Goal: Task Accomplishment & Management: Complete application form

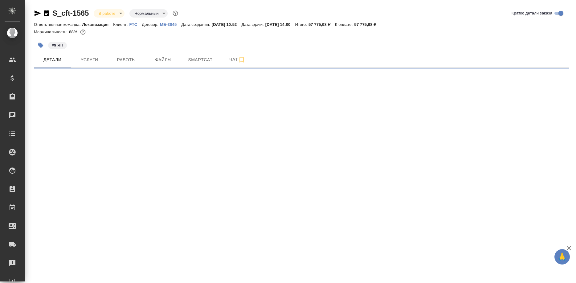
select select "RU"
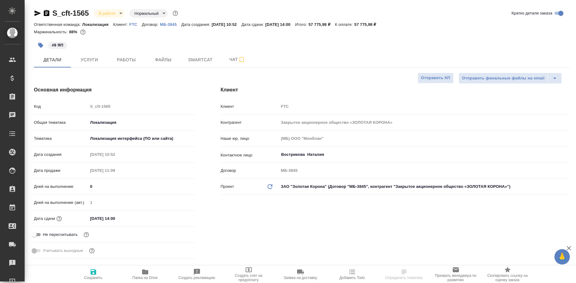
type textarea "x"
click at [131, 24] on p "FTC" at bounding box center [136, 24] width 13 height 5
type textarea "x"
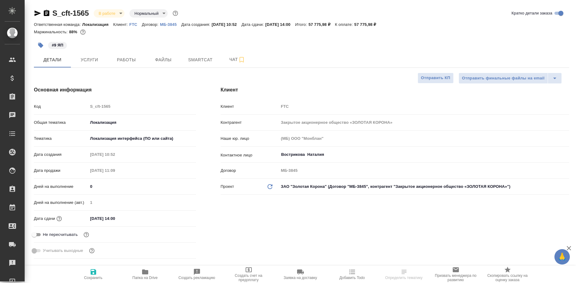
type textarea "x"
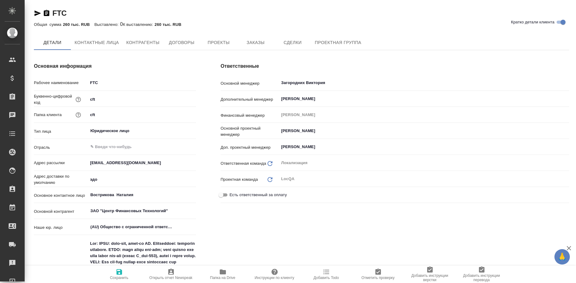
type textarea "x"
click at [261, 42] on span "Заказы" at bounding box center [256, 43] width 30 height 8
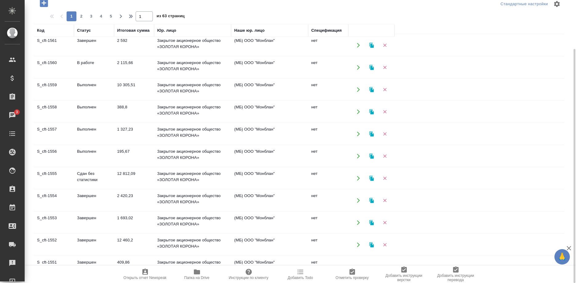
scroll to position [94, 0]
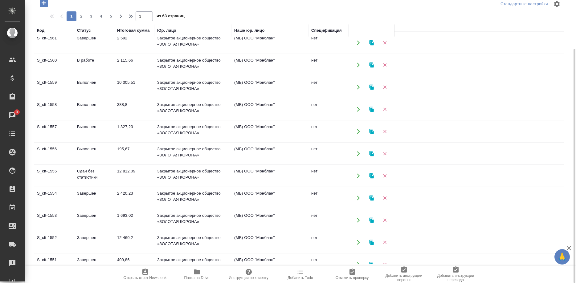
click at [51, 236] on td "S_cft-1552" at bounding box center [54, 243] width 40 height 22
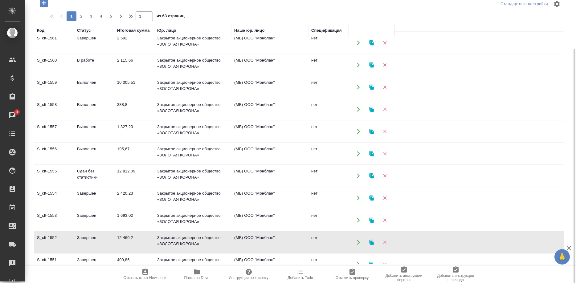
click at [50, 237] on td "S_cft-1552" at bounding box center [54, 243] width 40 height 22
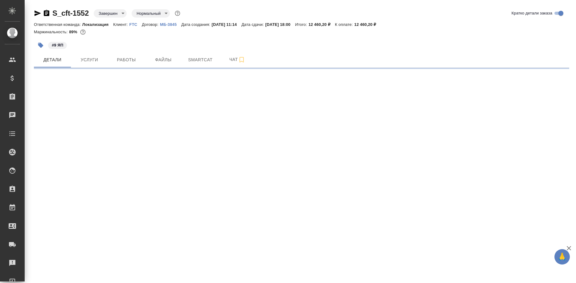
select select "RU"
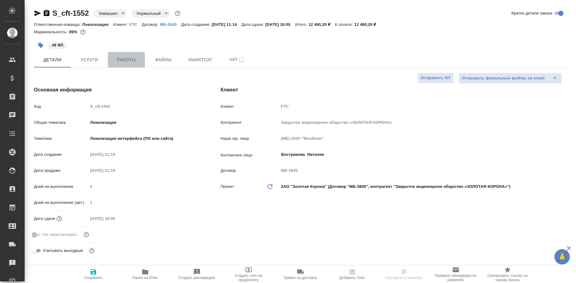
click at [127, 59] on span "Работы" at bounding box center [127, 60] width 30 height 8
type textarea "x"
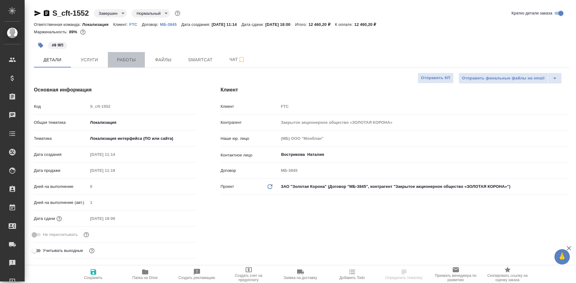
type textarea "x"
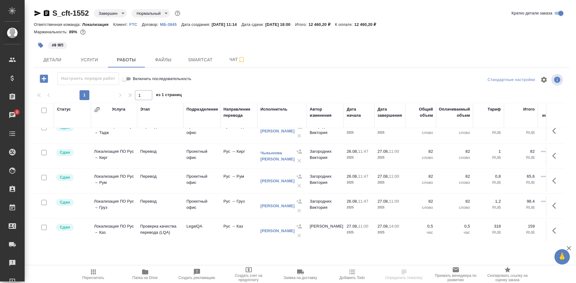
scroll to position [137, 0]
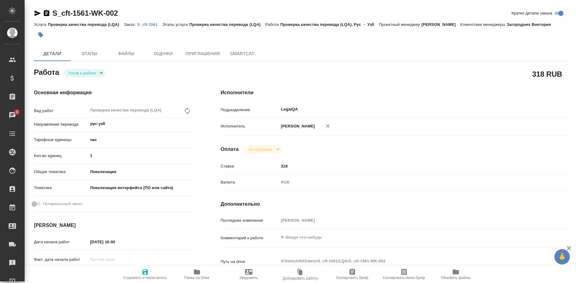
click at [147, 25] on p "S_cft-1561" at bounding box center [149, 24] width 25 height 5
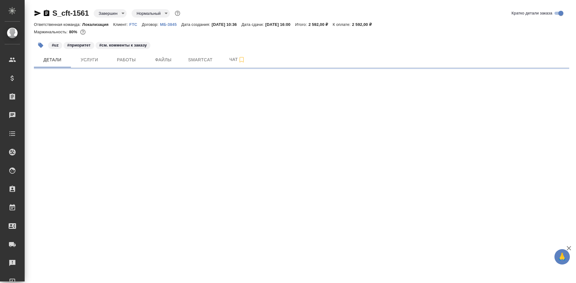
select select "RU"
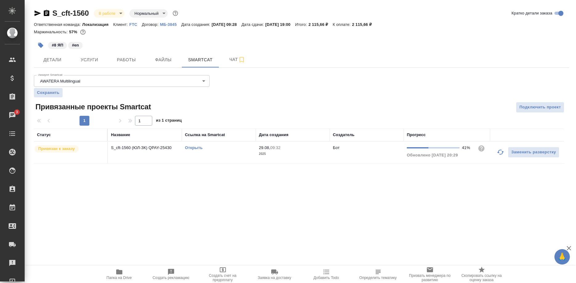
click at [195, 149] on link "Открыть" at bounding box center [194, 148] width 18 height 5
click at [123, 57] on button "Работы" at bounding box center [126, 59] width 37 height 15
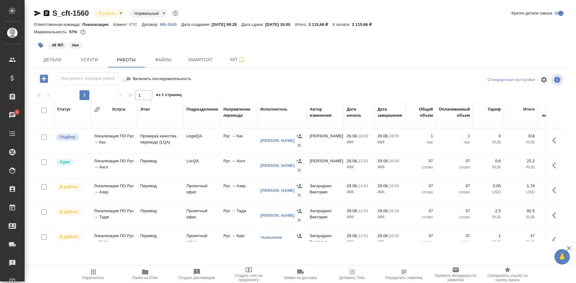
click at [91, 278] on span "Пересчитать" at bounding box center [93, 278] width 22 height 4
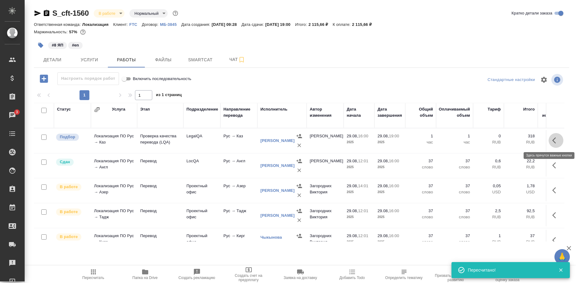
click at [553, 142] on icon "button" at bounding box center [556, 140] width 7 height 7
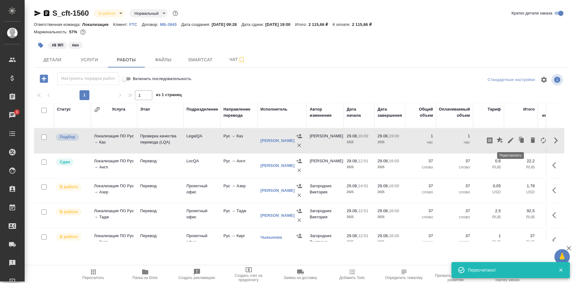
click at [509, 142] on icon "button" at bounding box center [511, 141] width 6 height 6
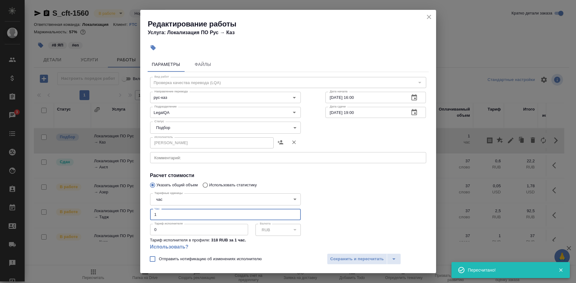
drag, startPoint x: 170, startPoint y: 209, endPoint x: 146, endPoint y: 208, distance: 23.5
click at [150, 209] on input "1" at bounding box center [225, 214] width 151 height 11
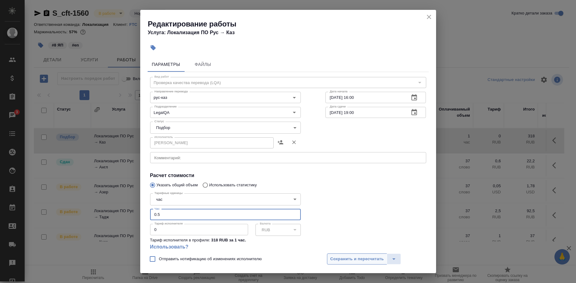
type input "0.5"
click at [346, 258] on span "Сохранить и пересчитать" at bounding box center [358, 259] width 54 height 7
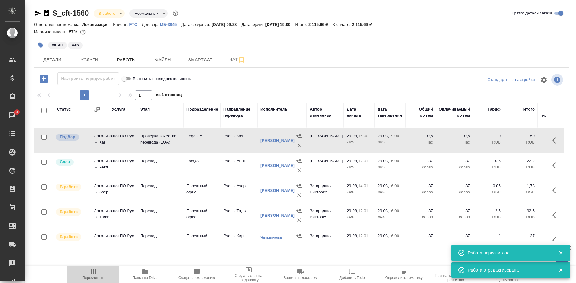
click at [92, 276] on span "Пересчитать" at bounding box center [93, 278] width 22 height 4
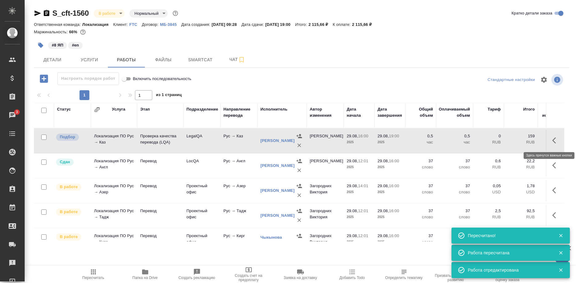
click at [554, 140] on icon "button" at bounding box center [555, 141] width 4 height 6
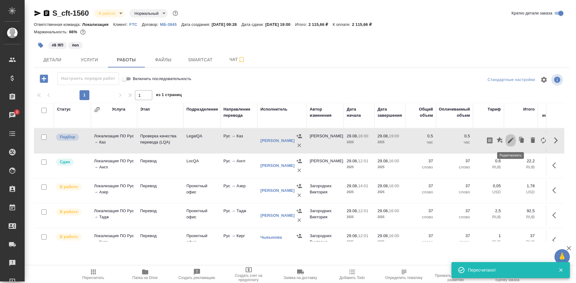
click at [509, 139] on icon "button" at bounding box center [510, 140] width 7 height 7
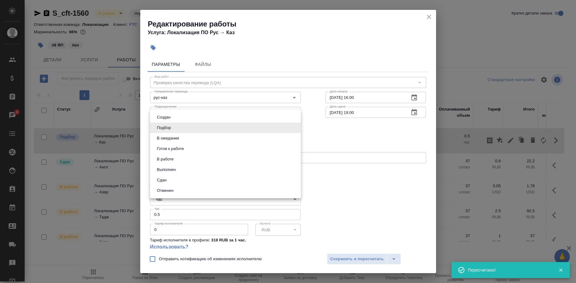
click at [174, 127] on body "🙏 .cls-1 fill:#fff; AWATERA Shirina Sabina Клиенты Спецификации Заказы 3 Чаты T…" at bounding box center [288, 141] width 576 height 283
click at [162, 179] on button "Сдан" at bounding box center [161, 180] width 13 height 7
type input "closed"
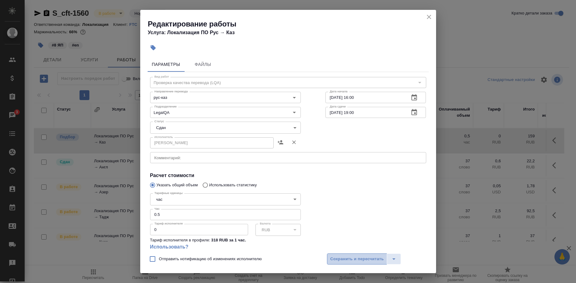
click at [337, 257] on span "Сохранить и пересчитать" at bounding box center [358, 259] width 54 height 7
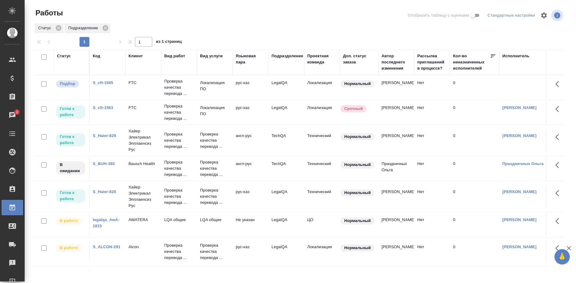
click at [107, 82] on link "S_cft-1565" at bounding box center [103, 82] width 20 height 5
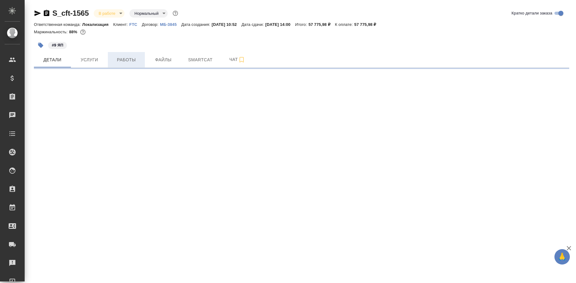
select select "RU"
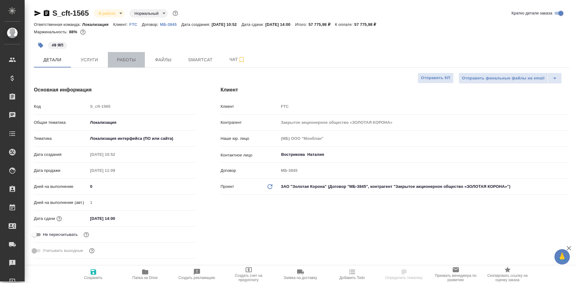
click at [130, 57] on span "Работы" at bounding box center [127, 60] width 30 height 8
type textarea "x"
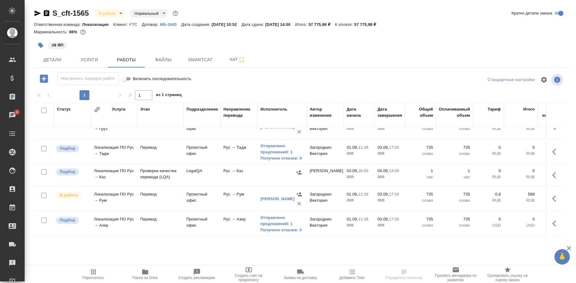
scroll to position [126, 0]
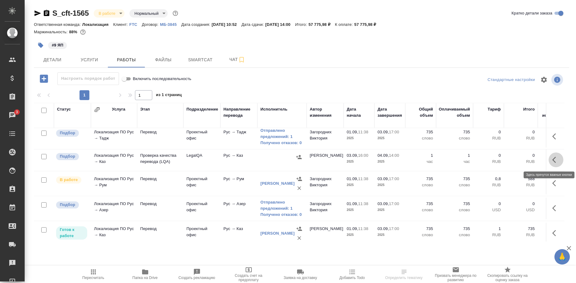
click at [553, 157] on icon "button" at bounding box center [556, 159] width 7 height 7
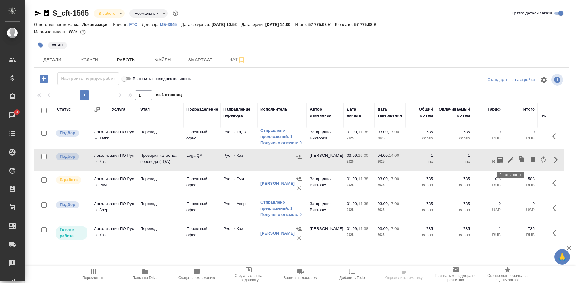
click at [510, 158] on icon "button" at bounding box center [510, 159] width 7 height 7
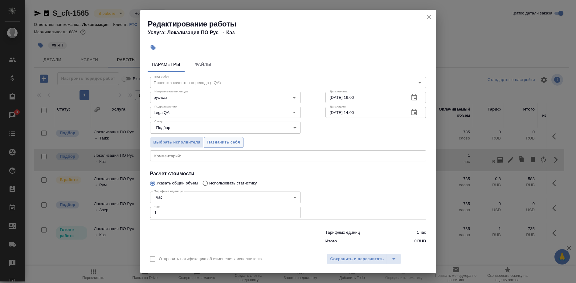
click at [227, 143] on span "Назначить себя" at bounding box center [223, 142] width 33 height 7
click at [346, 256] on span "Сохранить и пересчитать" at bounding box center [358, 259] width 54 height 7
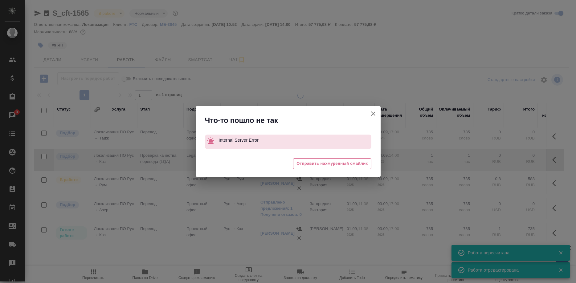
click at [368, 113] on button "Группировать работы по услугам" at bounding box center [373, 113] width 15 height 15
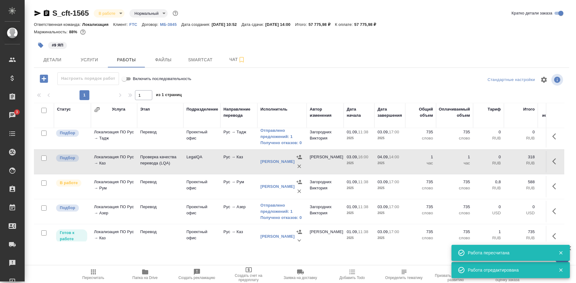
click at [559, 254] on icon "button" at bounding box center [561, 253] width 6 height 6
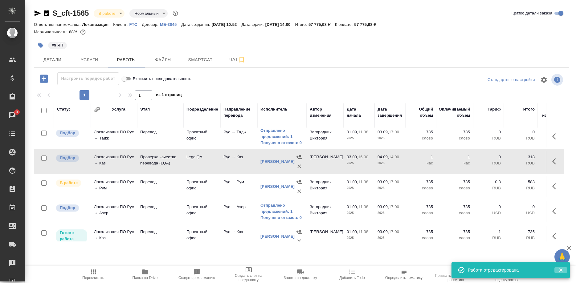
click at [557, 268] on button "button" at bounding box center [561, 271] width 13 height 6
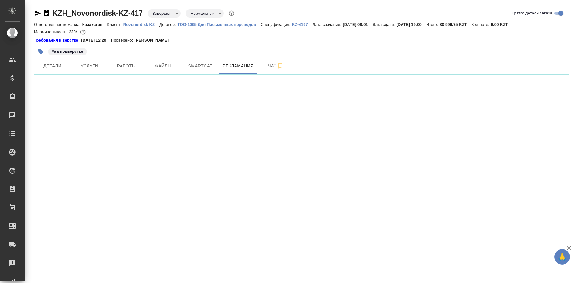
click at [148, 23] on p "Novonordisk KZ" at bounding box center [141, 24] width 36 height 5
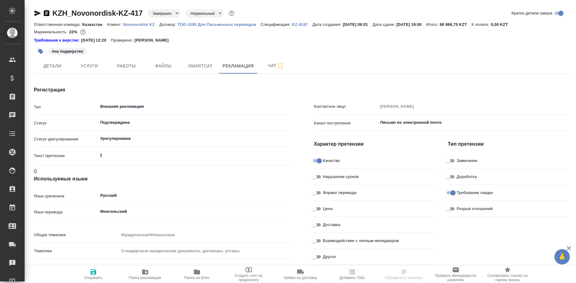
type textarea "x"
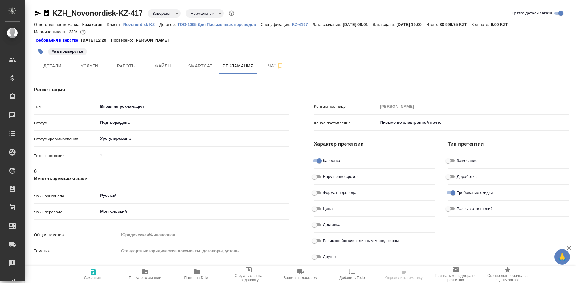
type textarea "x"
type input "Ширина Сабина"
type textarea "x"
type input "Верстка"
type textarea "x"
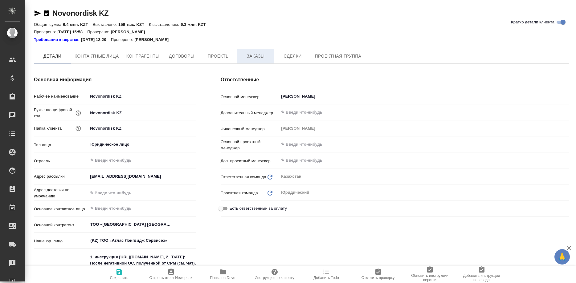
click at [261, 54] on span "Заказы" at bounding box center [256, 56] width 30 height 8
type textarea "x"
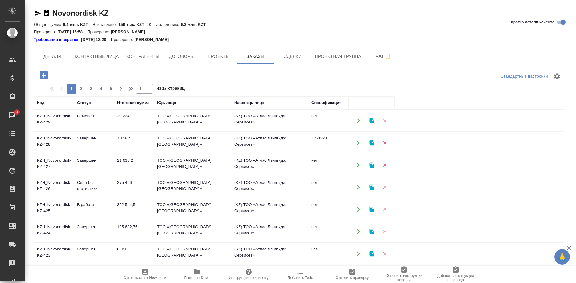
scroll to position [31, 0]
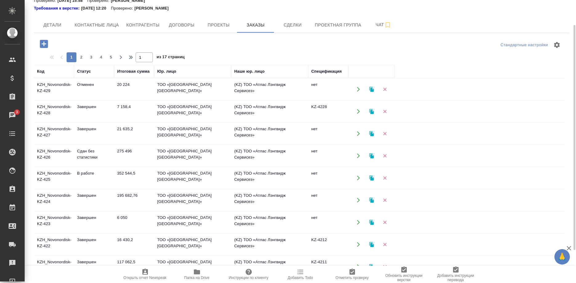
click at [52, 240] on td "KZH_Novonordisk-KZ-422" at bounding box center [54, 245] width 40 height 22
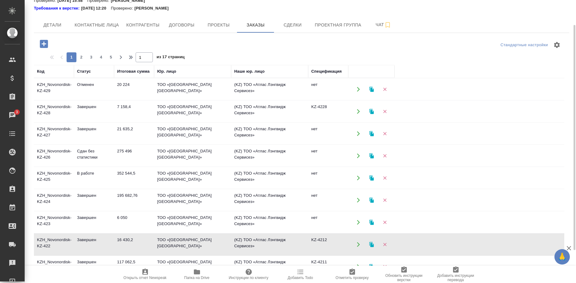
click at [52, 240] on td "KZH_Novonordisk-KZ-422" at bounding box center [54, 245] width 40 height 22
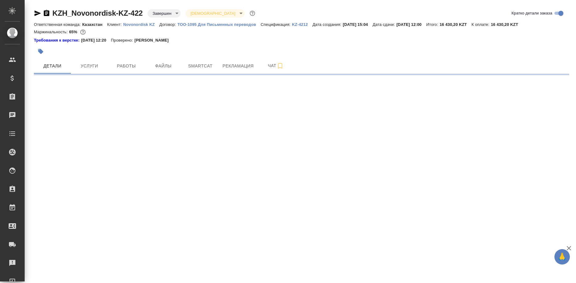
select select "RU"
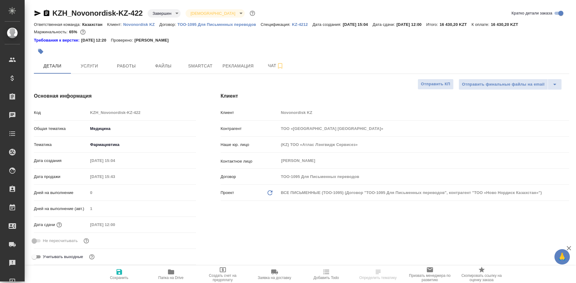
type textarea "x"
click at [229, 68] on span "Рекламация" at bounding box center [238, 66] width 31 height 8
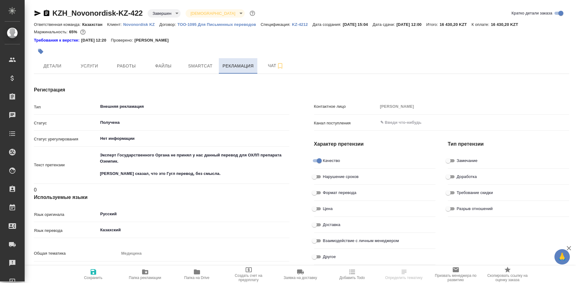
type textarea "x"
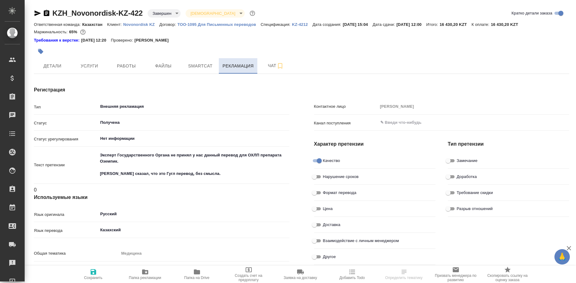
type textarea "x"
click at [199, 121] on input "Получена" at bounding box center [183, 122] width 167 height 7
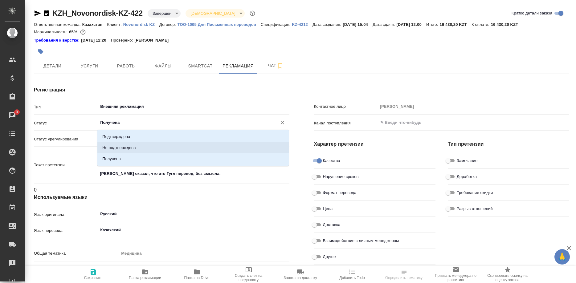
click at [174, 145] on li "Не подтверждена" at bounding box center [192, 147] width 191 height 11
type input "Не подтверждена"
type textarea "x"
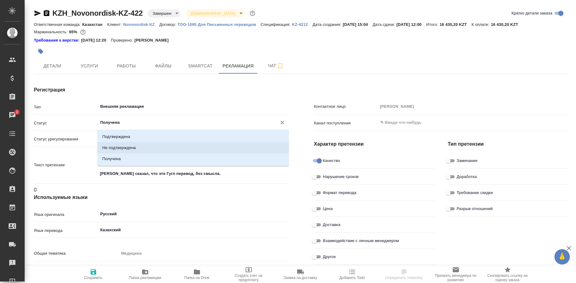
type textarea "x"
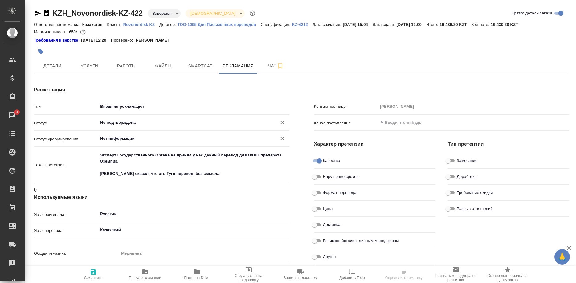
click at [189, 139] on input "Нет информации" at bounding box center [183, 138] width 167 height 7
type textarea "x"
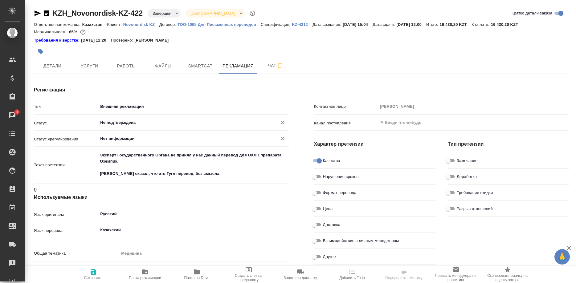
type textarea "x"
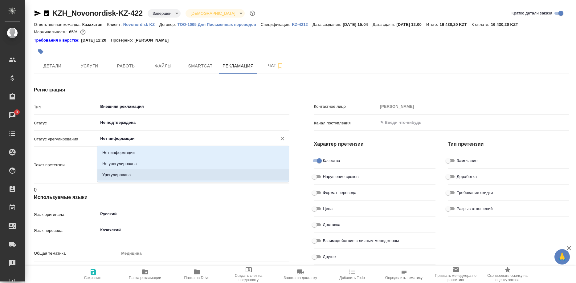
click at [123, 173] on p "Урегулирована" at bounding box center [116, 175] width 28 height 6
type input "Урегулирована"
type textarea "x"
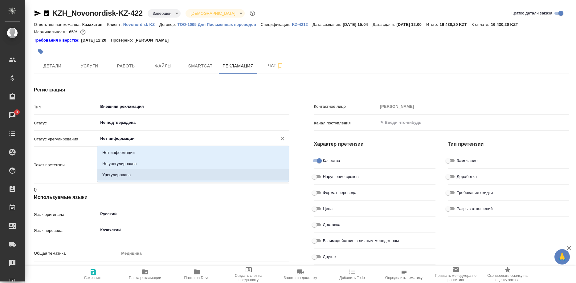
type textarea "x"
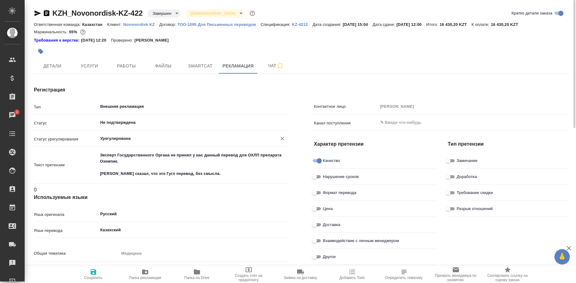
click at [97, 274] on icon "button" at bounding box center [93, 272] width 7 height 7
type textarea "x"
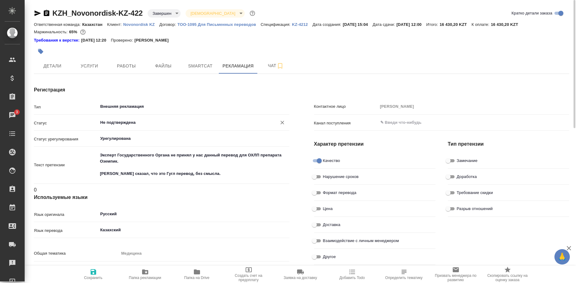
type textarea "x"
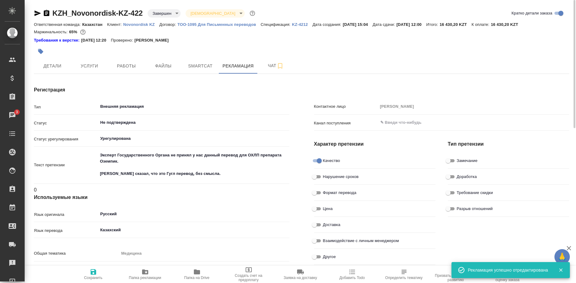
type textarea "x"
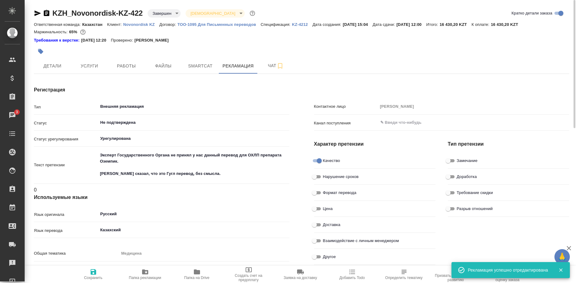
type textarea "x"
click at [127, 69] on span "Работы" at bounding box center [127, 66] width 30 height 8
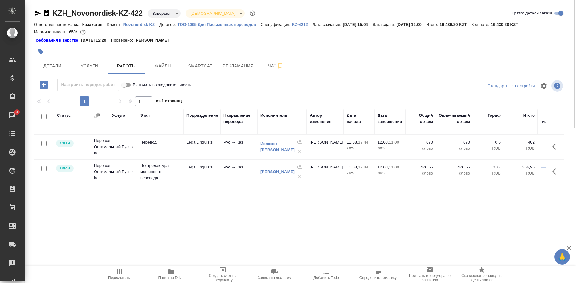
click at [36, 12] on icon "button" at bounding box center [38, 13] width 6 height 6
click at [169, 10] on body "🙏 .cls-1 fill:#fff; AWATERA Shirina Sabina Клиенты Спецификации Заказы 3 Чаты T…" at bounding box center [288, 141] width 576 height 283
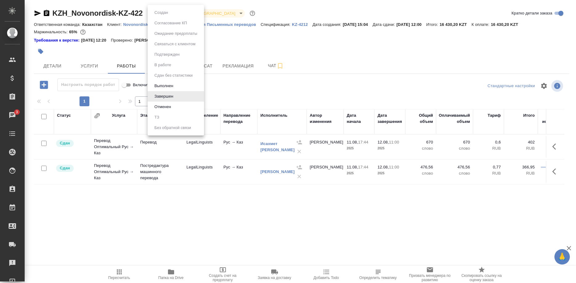
click at [232, 87] on div at bounding box center [288, 141] width 576 height 283
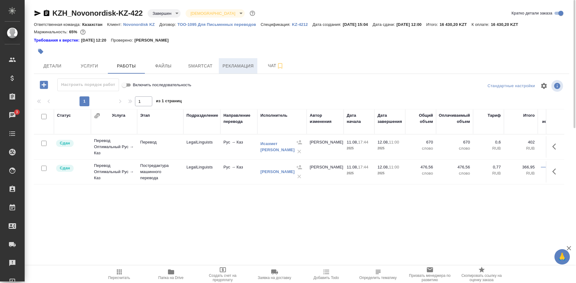
click at [231, 62] on button "Рекламация" at bounding box center [238, 65] width 39 height 15
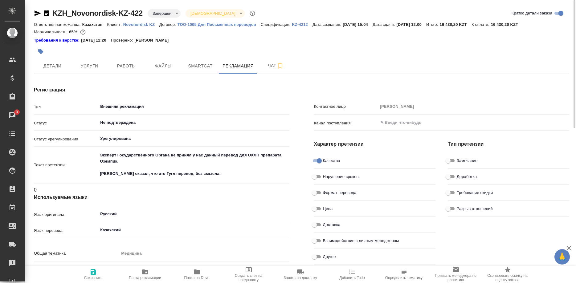
type textarea "x"
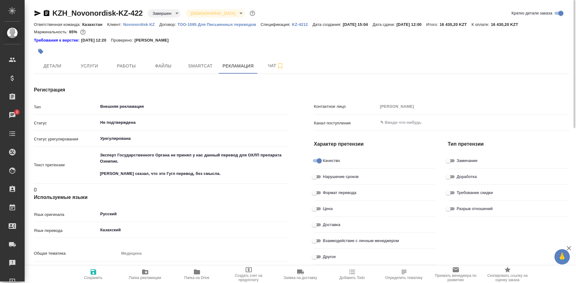
type textarea "x"
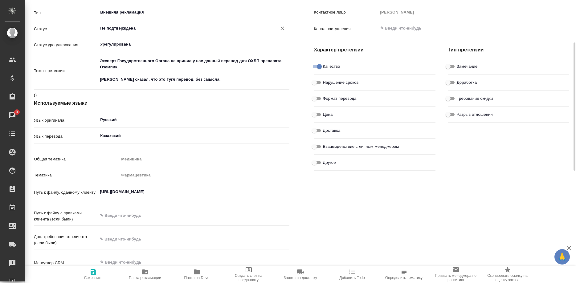
scroll to position [189, 0]
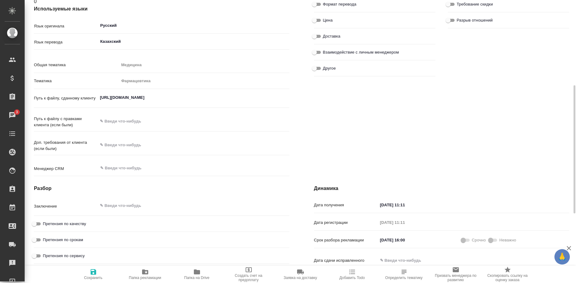
type textarea "x"
click at [140, 201] on textarea at bounding box center [193, 206] width 191 height 10
paste textarea "ИК = 84, что выше порогового значения для выбранного тарифа. В переводе выявлен…"
type textarea "x"
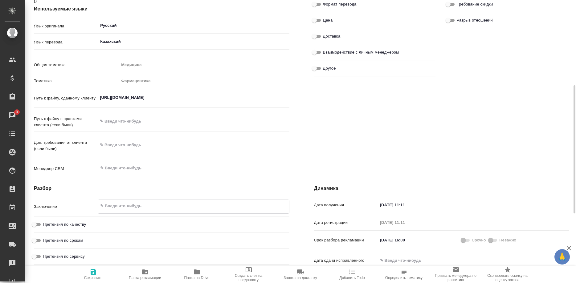
type textarea "x"
type textarea "ИК = 84, что выше порогового значения для выбранного тарифа. В переводе выявлен…"
type textarea "x"
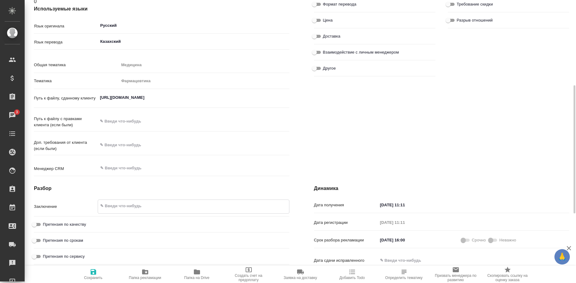
type textarea "x"
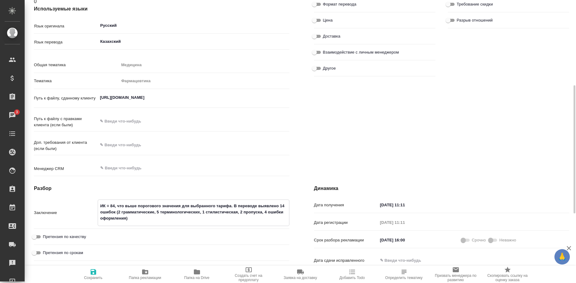
type textarea "ИК = 84, что выше порогового значения для выбранного тарифа. В переводе выявлен…"
type textarea "x"
click at [29, 212] on div "Разбор Заключение ИК = 84, что выше порогового значения для выбранного тарифа. …" at bounding box center [162, 240] width 280 height 135
click at [29, 214] on div "Разбор Заключение ИК = 84, что выше порогового значения для выбранного тарифа. …" at bounding box center [162, 240] width 280 height 135
click at [33, 233] on input "Претензия по качеству" at bounding box center [34, 236] width 22 height 7
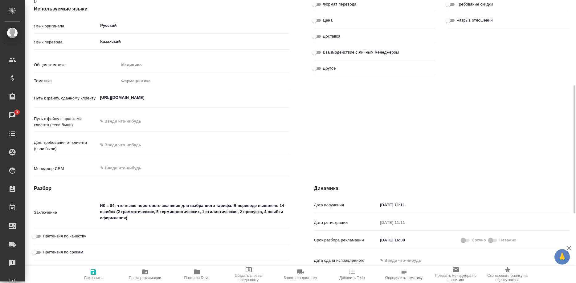
checkbox input "true"
type textarea "x"
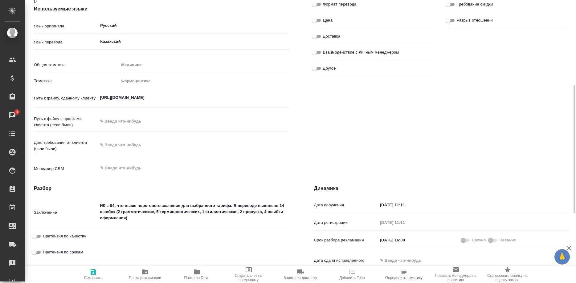
type textarea "x"
click at [92, 277] on span "Сохранить" at bounding box center [93, 278] width 19 height 4
type textarea "x"
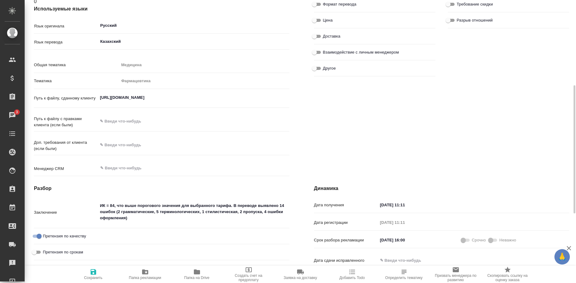
type textarea "x"
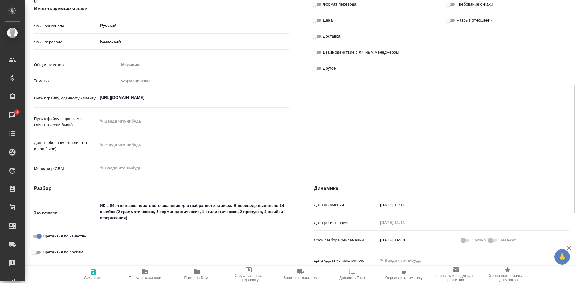
type textarea "x"
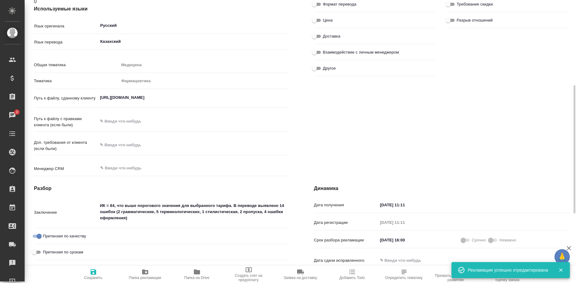
type textarea "x"
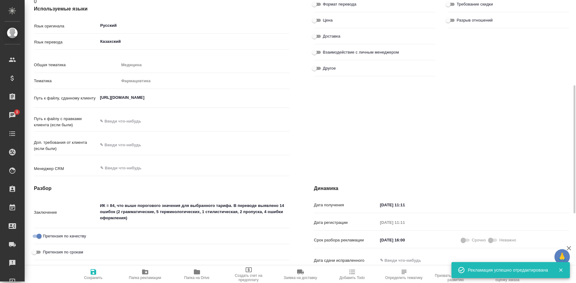
type textarea "x"
click at [92, 277] on span "Сохранить" at bounding box center [93, 278] width 19 height 4
type textarea "x"
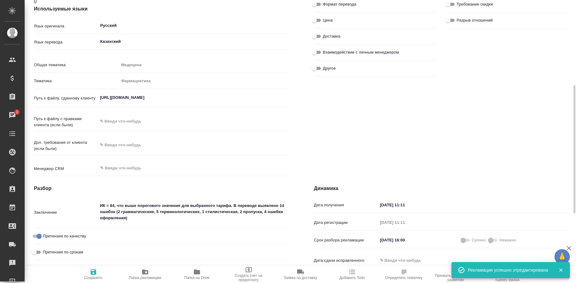
type textarea "x"
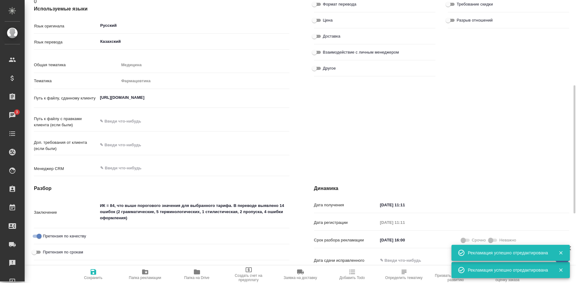
type textarea "x"
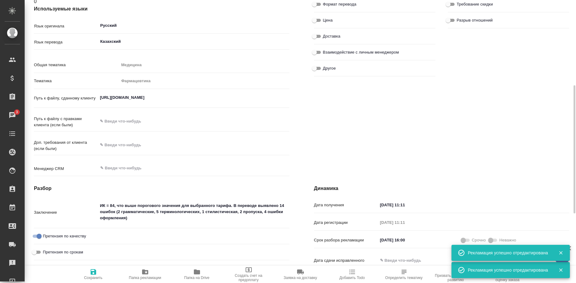
type textarea "x"
click at [92, 277] on span "Сохранить" at bounding box center [93, 278] width 19 height 4
type textarea "x"
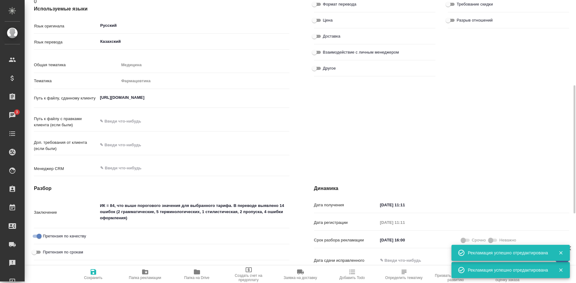
type textarea "x"
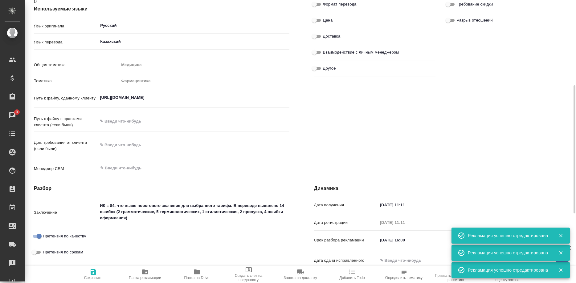
type textarea "x"
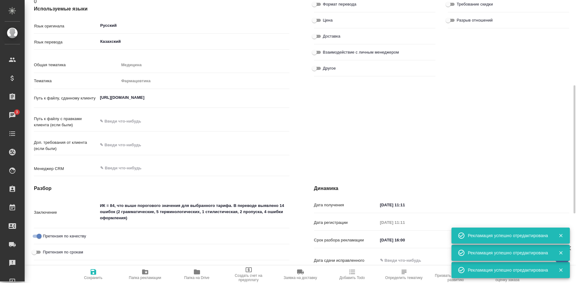
type textarea "x"
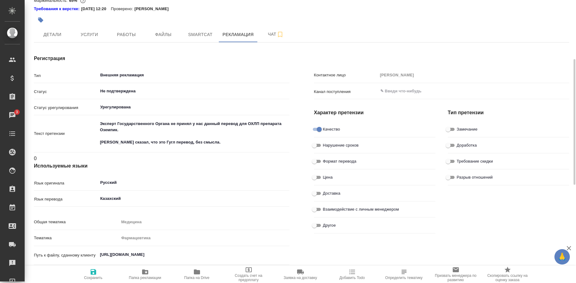
scroll to position [0, 0]
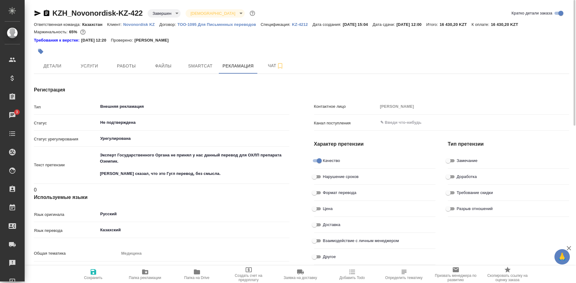
click at [445, 173] on input "Доработка" at bounding box center [448, 176] width 22 height 7
checkbox input "true"
type textarea "x"
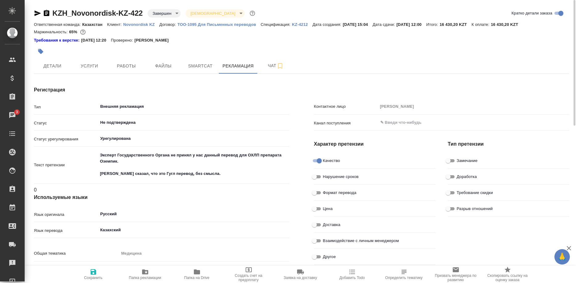
type textarea "x"
click at [92, 270] on icon "button" at bounding box center [94, 272] width 6 height 6
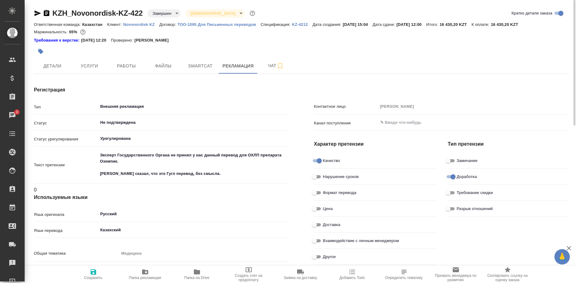
type textarea "x"
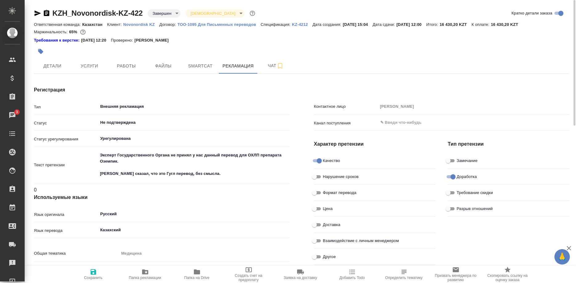
type textarea "x"
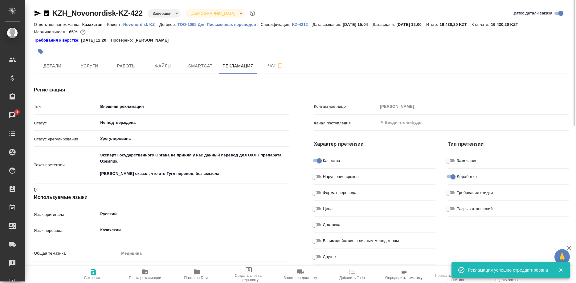
type textarea "x"
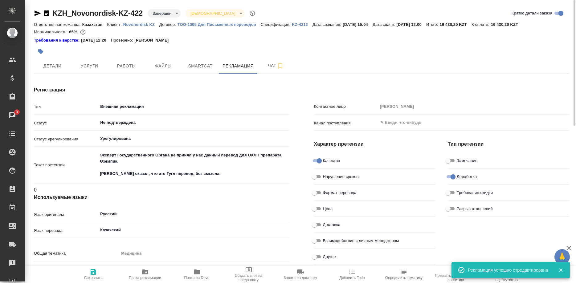
type textarea "x"
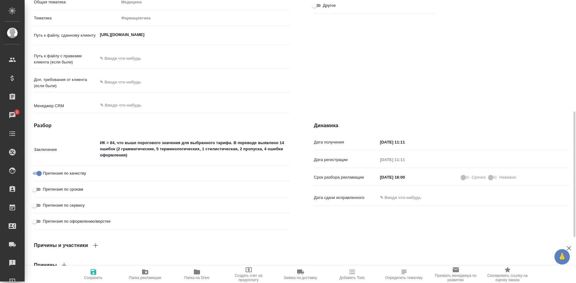
scroll to position [315, 0]
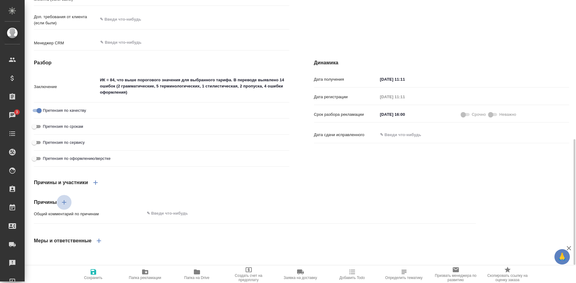
click at [62, 199] on icon "button" at bounding box center [63, 202] width 7 height 7
type textarea "x"
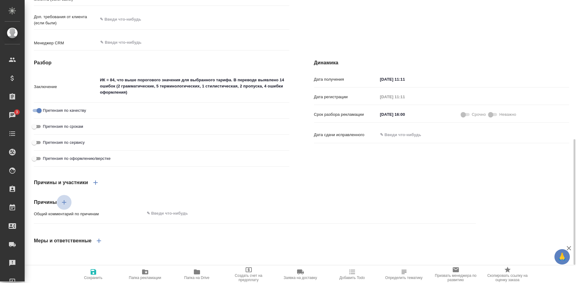
type textarea "x"
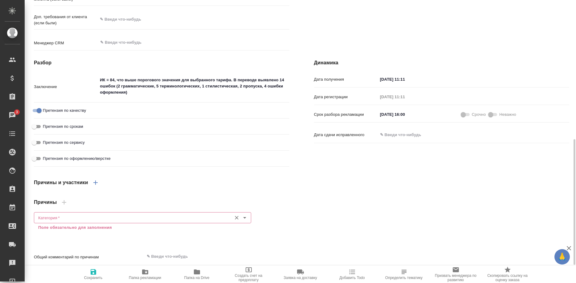
click at [64, 212] on div "Категория   * Категория * Поле обязательно для заполнения" at bounding box center [142, 221] width 217 height 19
click at [73, 214] on input "Категория   *" at bounding box center [132, 217] width 193 height 7
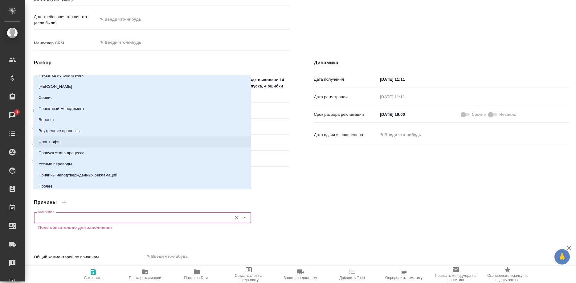
scroll to position [33, 0]
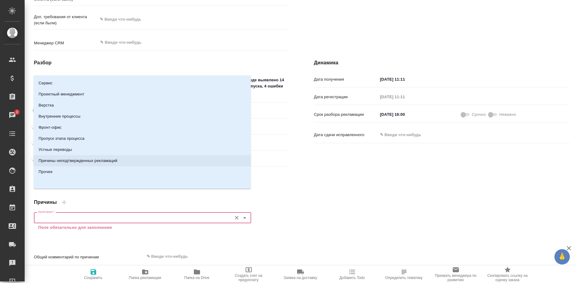
click at [123, 162] on li "Причины неподтвержденных рекламаций" at bounding box center [142, 160] width 217 height 11
type textarea "x"
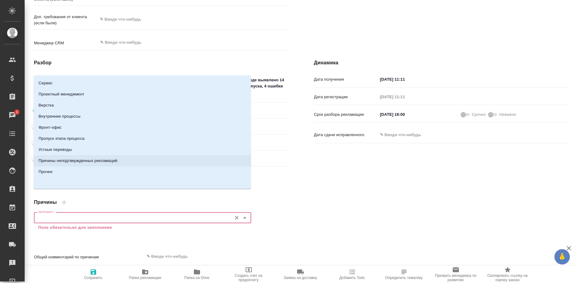
type textarea "x"
type input "Причины неподтвержденных рекламаций"
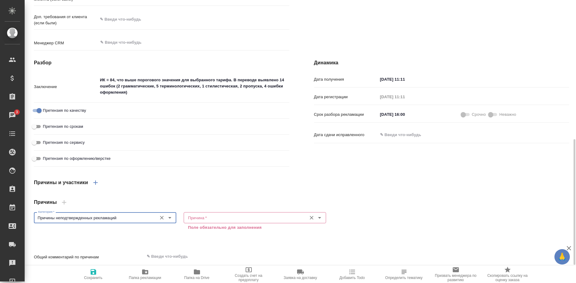
click at [207, 214] on input "Причина   *" at bounding box center [245, 217] width 118 height 7
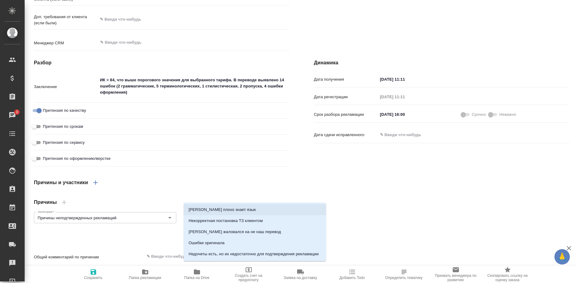
scroll to position [10, 0]
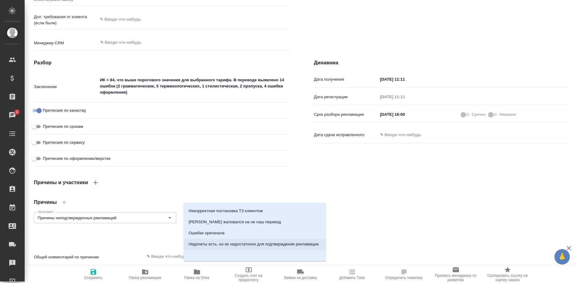
click at [247, 242] on p "Недочеты есть, но их недостаточно для подтверждения рекламации" at bounding box center [254, 244] width 130 height 6
type textarea "x"
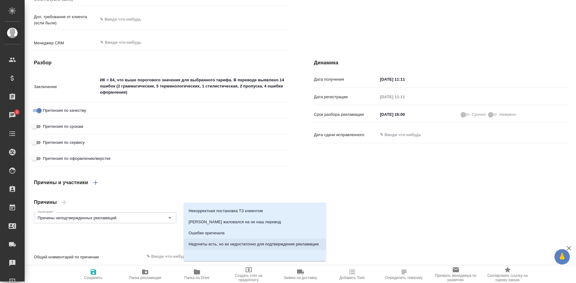
type textarea "x"
type input "Недочеты есть, но их недостаточно для подтверждения рекламации"
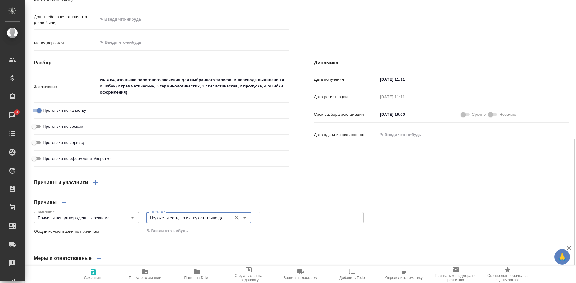
type textarea "x"
click at [203, 226] on textarea at bounding box center [310, 231] width 331 height 10
type textarea "x"
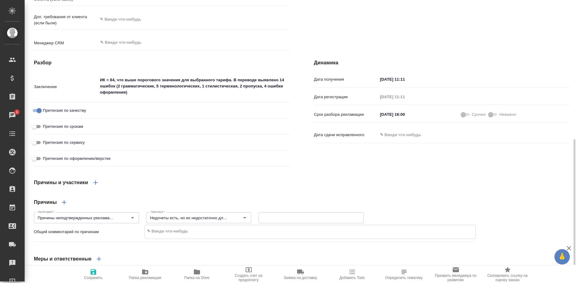
type textarea "x"
type textarea "Н"
type textarea "x"
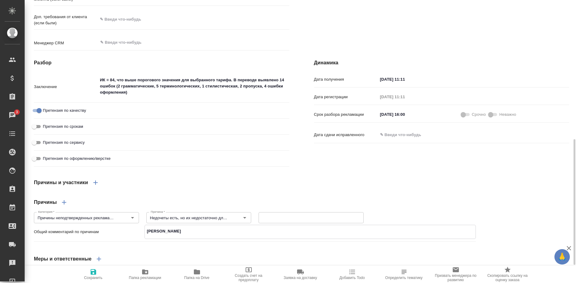
type textarea "x"
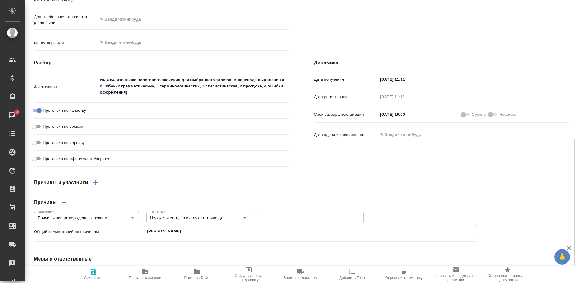
type textarea "Не"
type textarea "x"
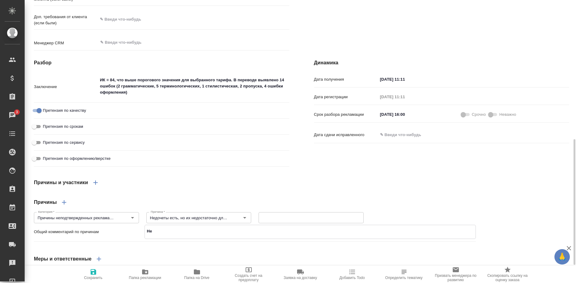
type textarea "x"
type textarea "Не"
type textarea "x"
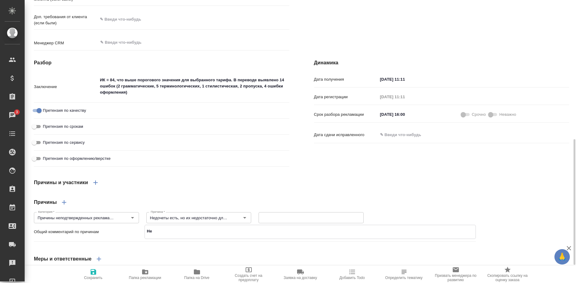
type textarea "x"
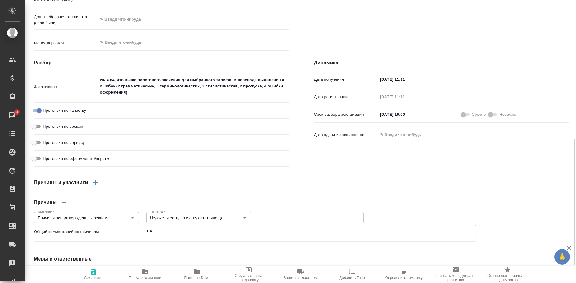
type textarea "x"
type textarea "Не о"
type textarea "x"
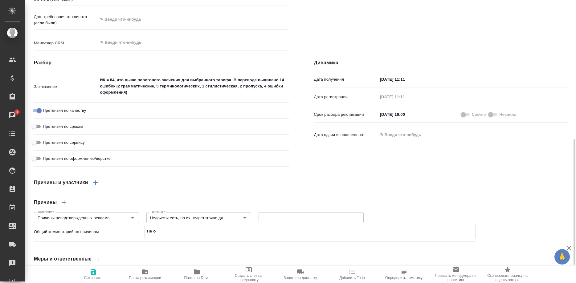
type textarea "x"
type textarea "Не оч"
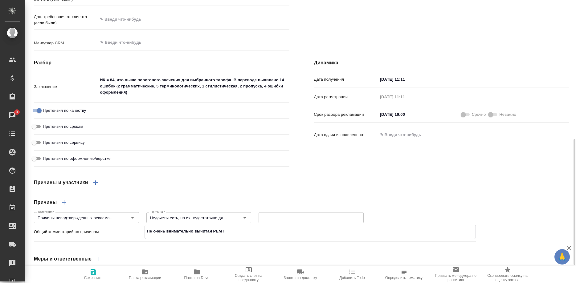
scroll to position [366, 0]
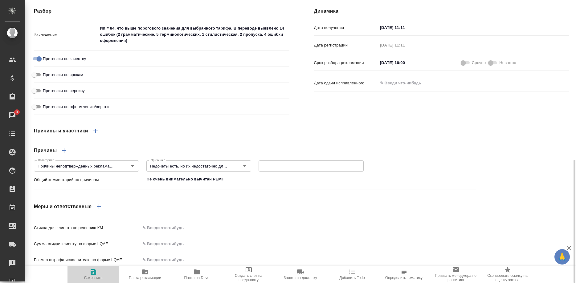
click at [95, 272] on icon "button" at bounding box center [94, 272] width 6 height 6
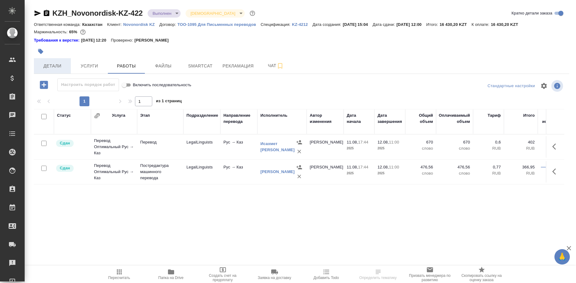
click at [50, 66] on span "Детали" at bounding box center [53, 66] width 30 height 8
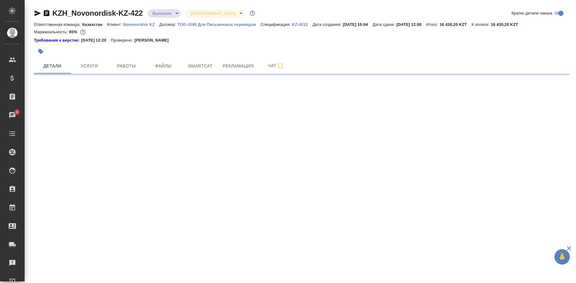
select select "RU"
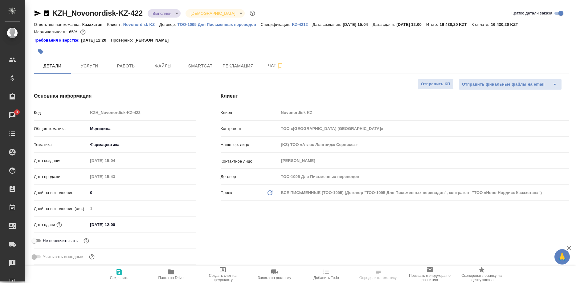
type textarea "x"
click at [94, 70] on button "Услуги" at bounding box center [89, 65] width 37 height 15
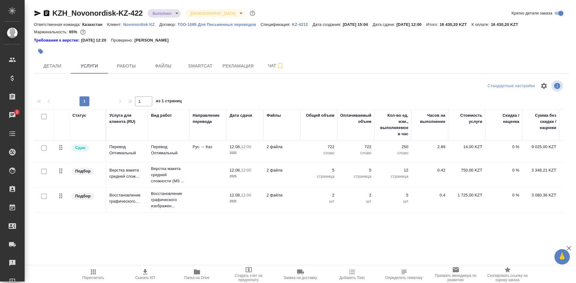
click at [541, 87] on icon "button" at bounding box center [544, 85] width 7 height 7
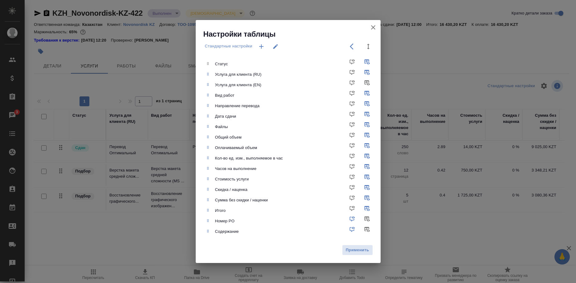
click at [370, 27] on icon "button" at bounding box center [373, 27] width 7 height 7
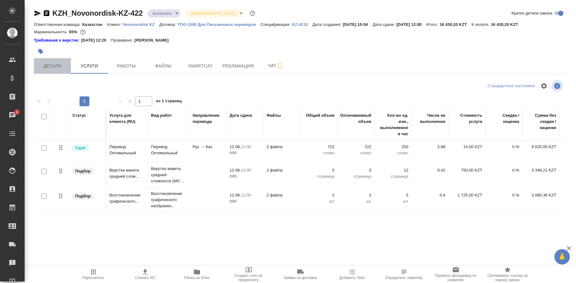
click at [43, 69] on span "Детали" at bounding box center [53, 66] width 30 height 8
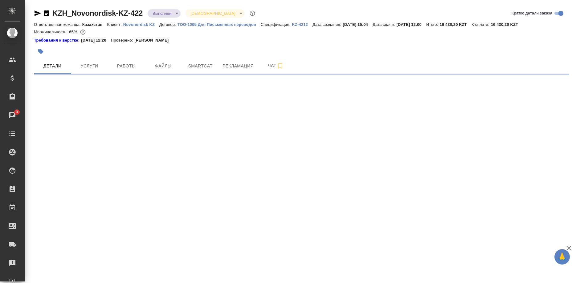
select select "RU"
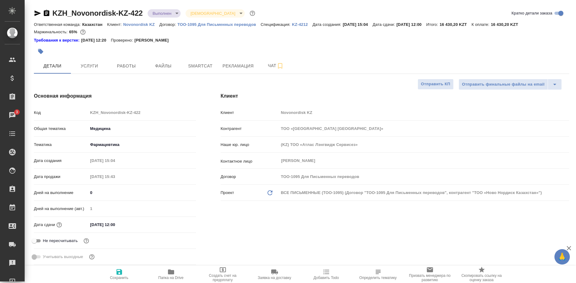
type textarea "x"
click at [90, 69] on span "Услуги" at bounding box center [90, 66] width 30 height 8
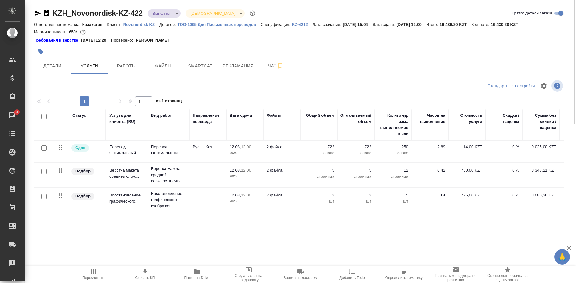
click at [42, 115] on input "checkbox" at bounding box center [43, 116] width 5 height 5
checkbox input "true"
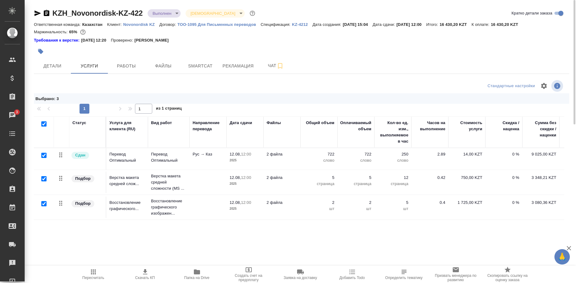
click at [41, 123] on input "checkbox" at bounding box center [43, 123] width 5 height 5
checkbox input "false"
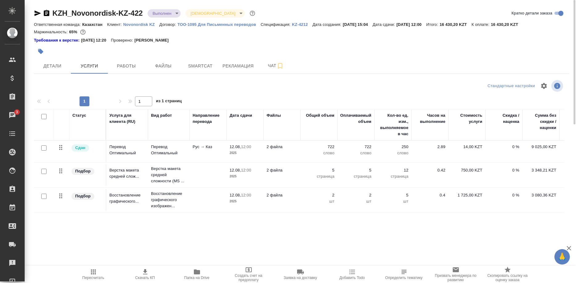
checkbox input "false"
click at [62, 70] on button "Детали" at bounding box center [52, 65] width 37 height 15
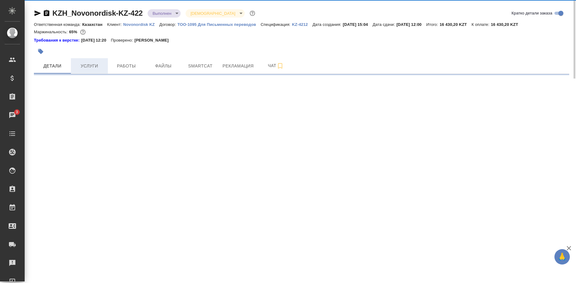
select select "RU"
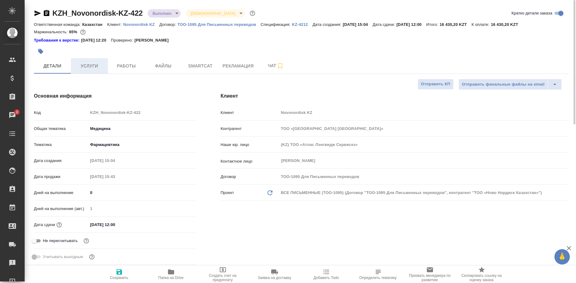
type textarea "x"
click at [86, 69] on span "Услуги" at bounding box center [90, 66] width 30 height 8
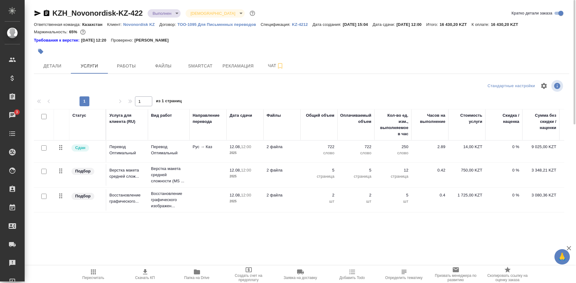
click at [31, 12] on div "KZH_Novonordisk-KZ-422 Выполнен completed Святая троица holyTrinity Кратко дета…" at bounding box center [302, 128] width 542 height 257
click at [35, 13] on icon "button" at bounding box center [38, 13] width 6 height 6
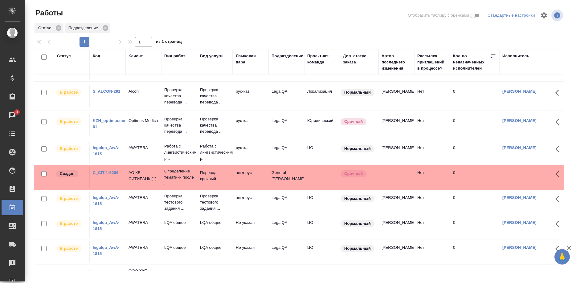
scroll to position [180, 0]
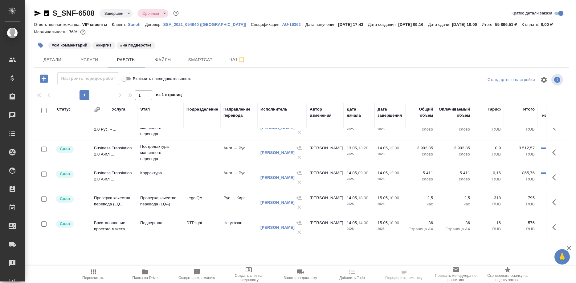
scroll to position [31, 0]
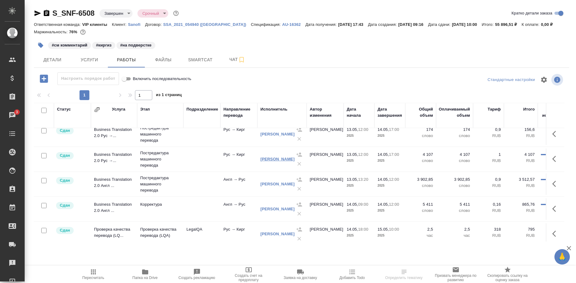
click at [273, 158] on link "[PERSON_NAME]" at bounding box center [278, 159] width 34 height 5
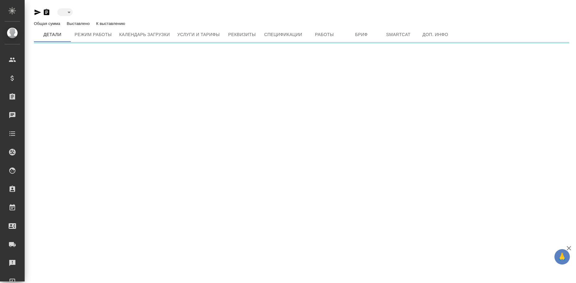
type input "active"
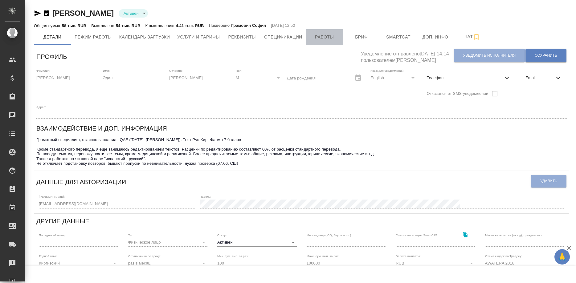
click at [317, 36] on span "Работы" at bounding box center [325, 37] width 30 height 8
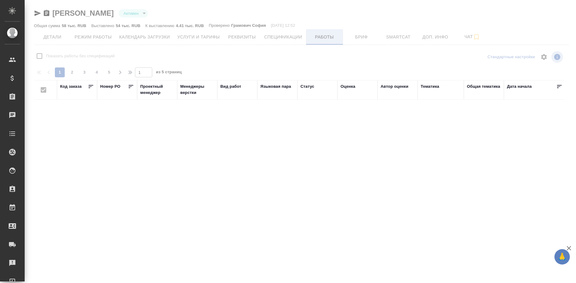
checkbox input "false"
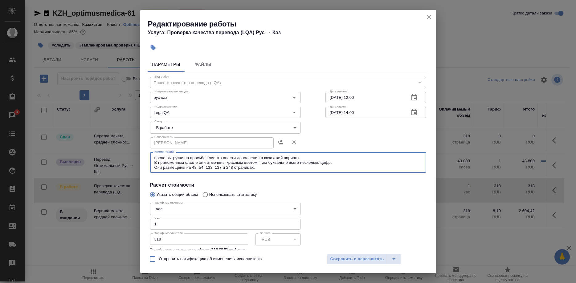
click at [429, 15] on icon "close" at bounding box center [429, 16] width 7 height 7
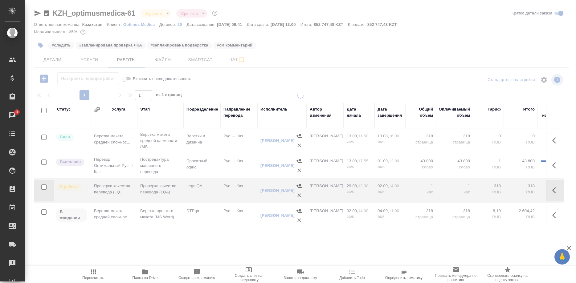
click at [428, 16] on div at bounding box center [301, 128] width 552 height 257
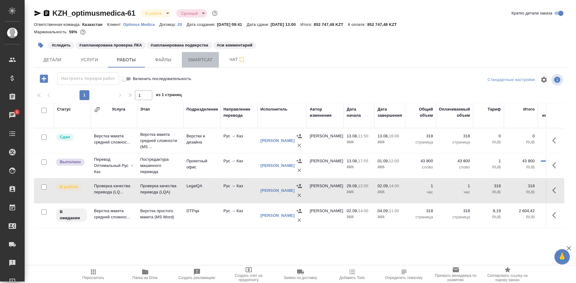
click at [191, 57] on span "Smartcat" at bounding box center [201, 60] width 30 height 8
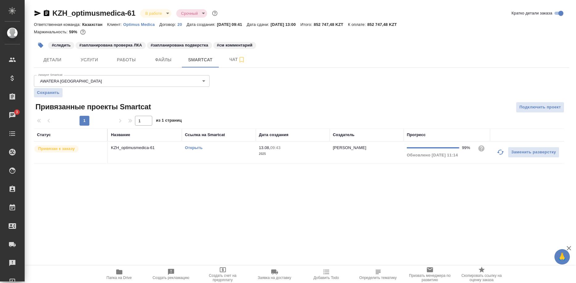
click at [191, 146] on link "Открыть" at bounding box center [194, 148] width 18 height 5
